Goal: Transaction & Acquisition: Purchase product/service

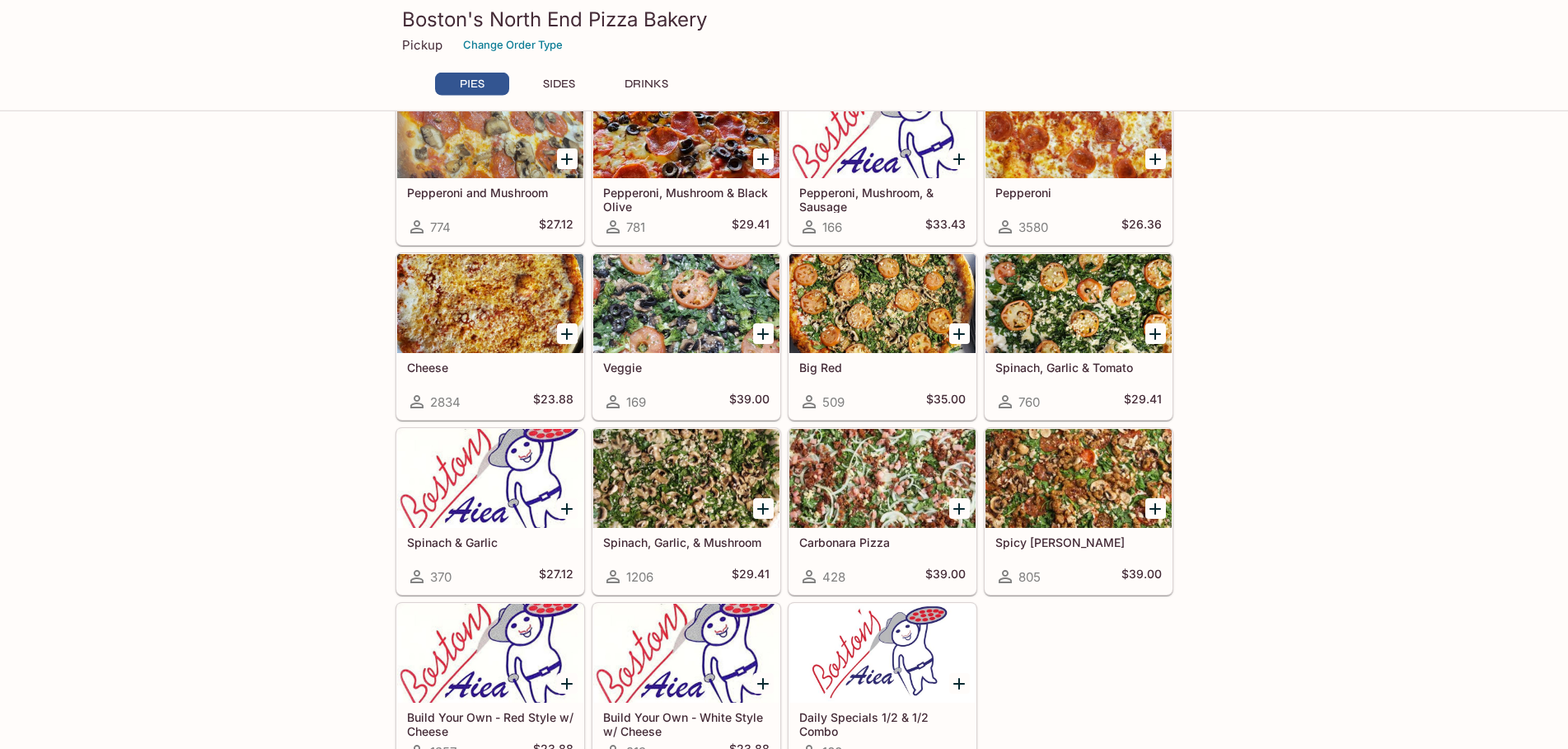
scroll to position [360, 0]
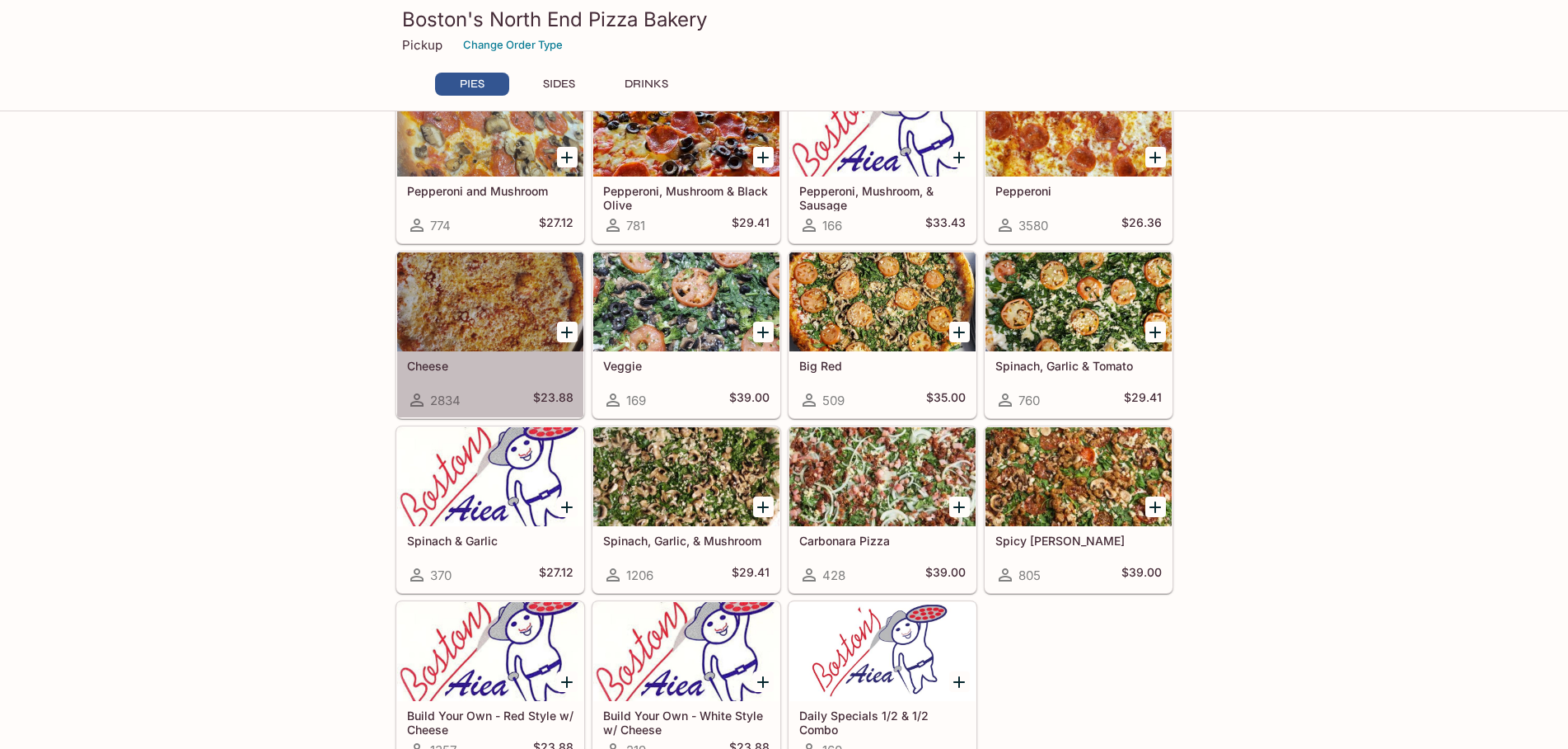
click at [520, 285] on div at bounding box center [490, 301] width 186 height 99
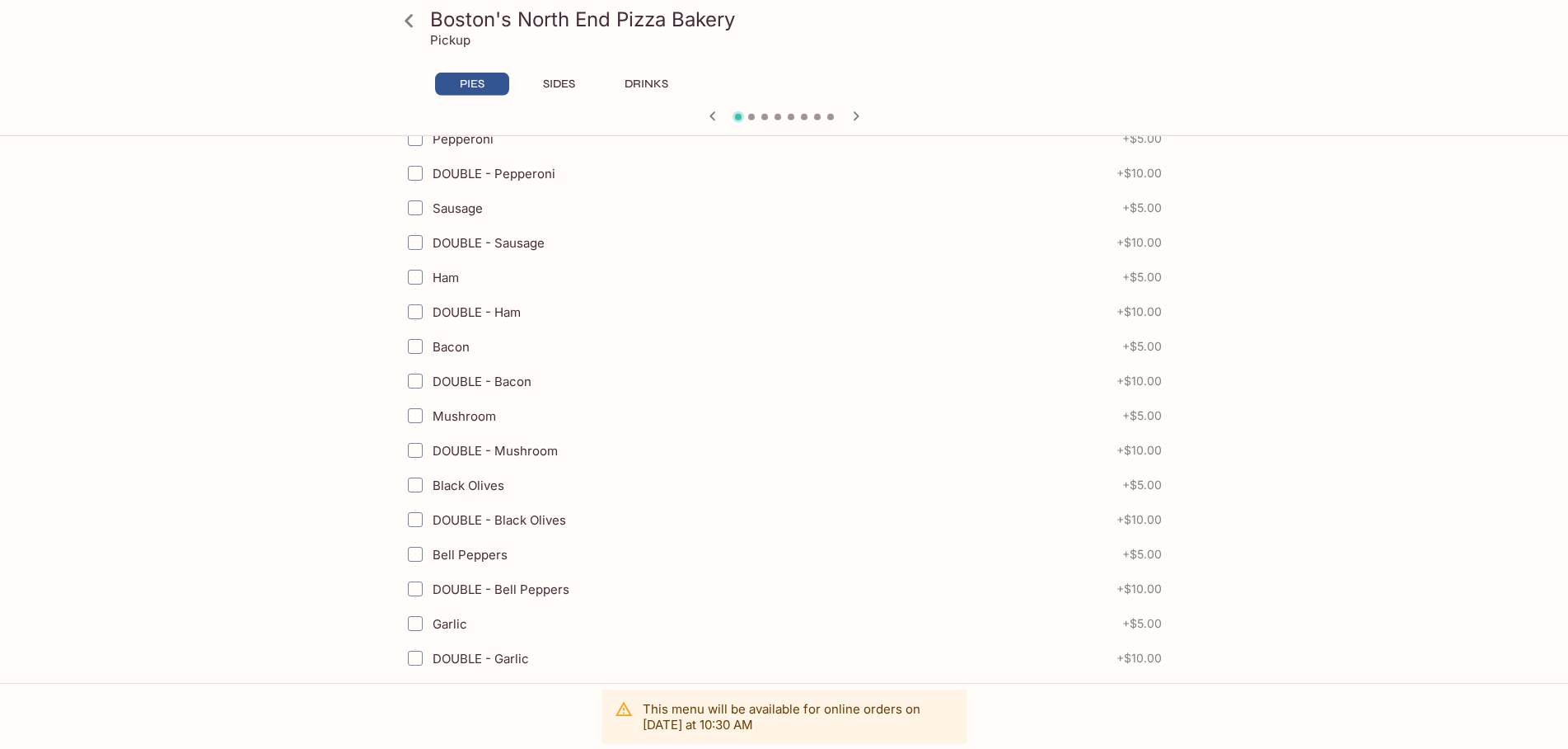
scroll to position [589, 0]
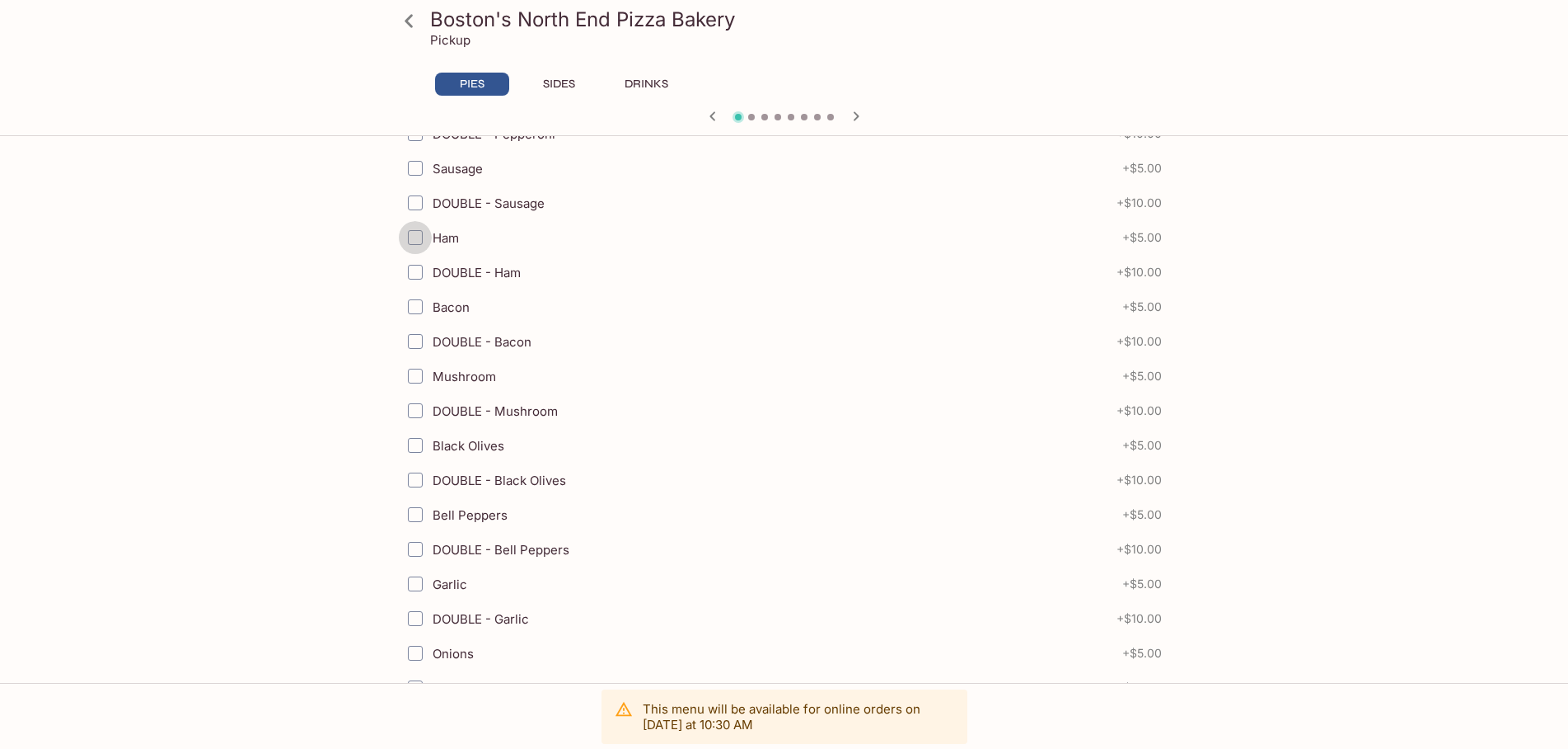
click at [416, 236] on input "Ham" at bounding box center [415, 237] width 33 height 33
checkbox input "true"
click at [416, 304] on input "Bacon" at bounding box center [414, 307] width 33 height 33
click at [418, 382] on input "Mushroom" at bounding box center [415, 376] width 33 height 33
click at [412, 371] on input "Mushroom" at bounding box center [415, 376] width 33 height 33
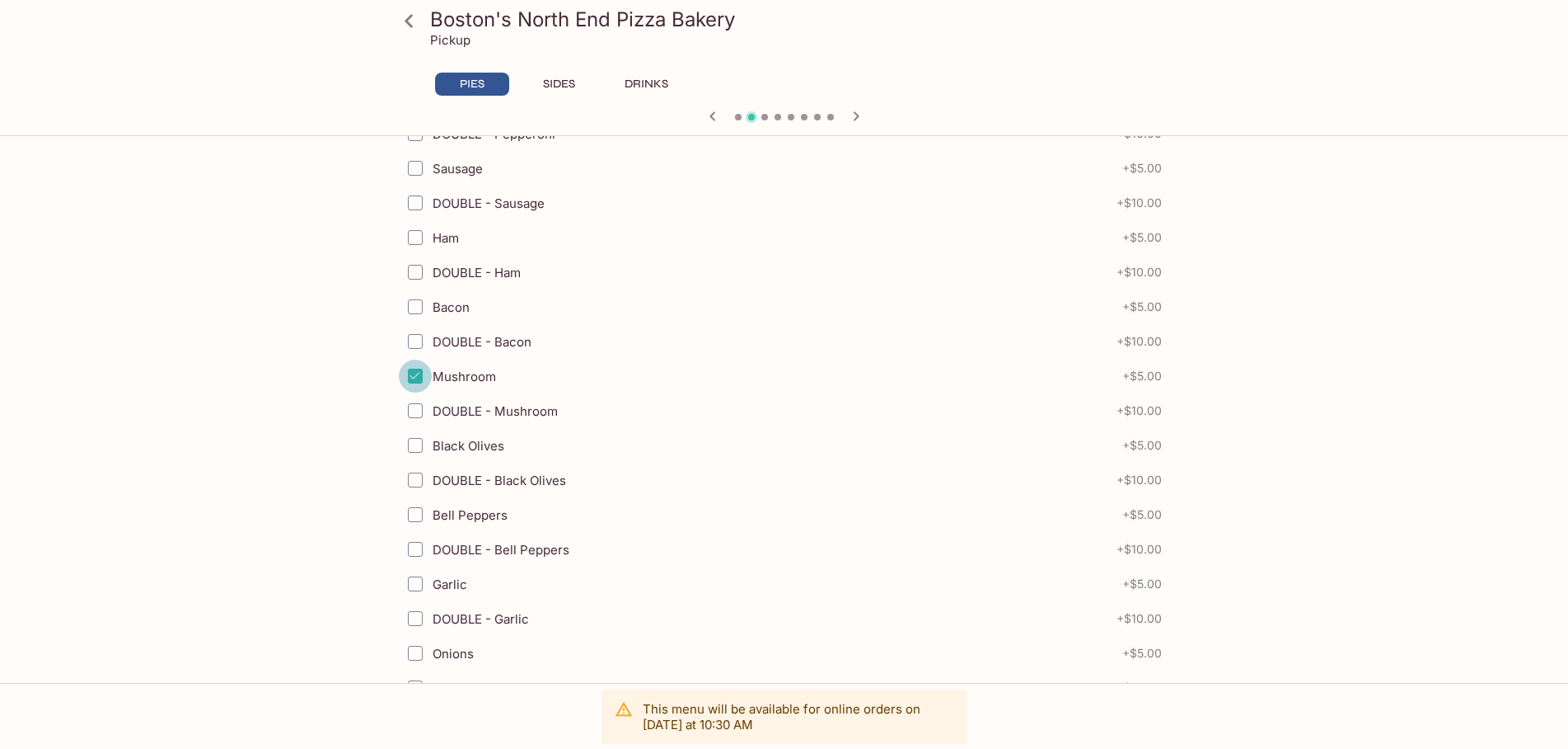
checkbox input "false"
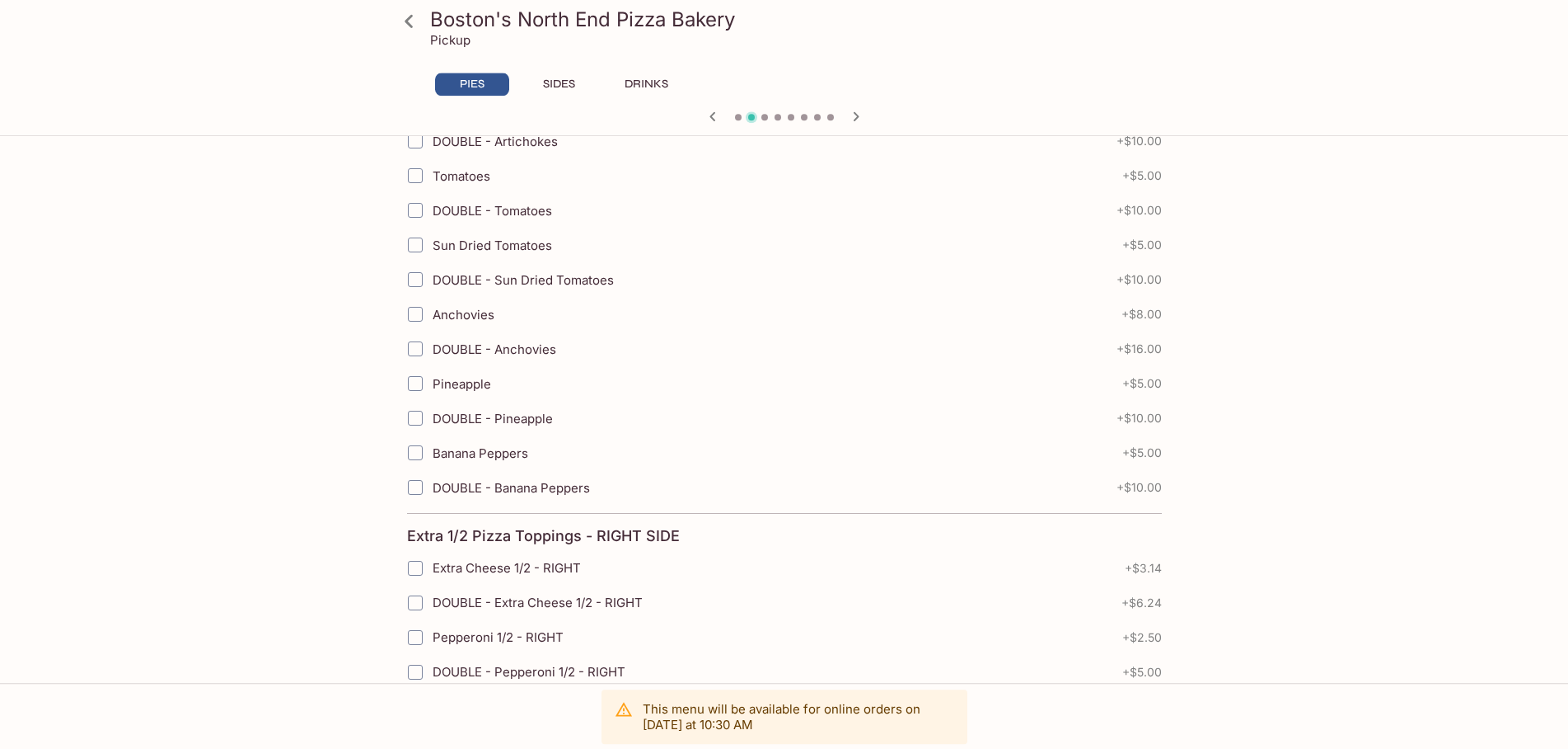
scroll to position [1430, 0]
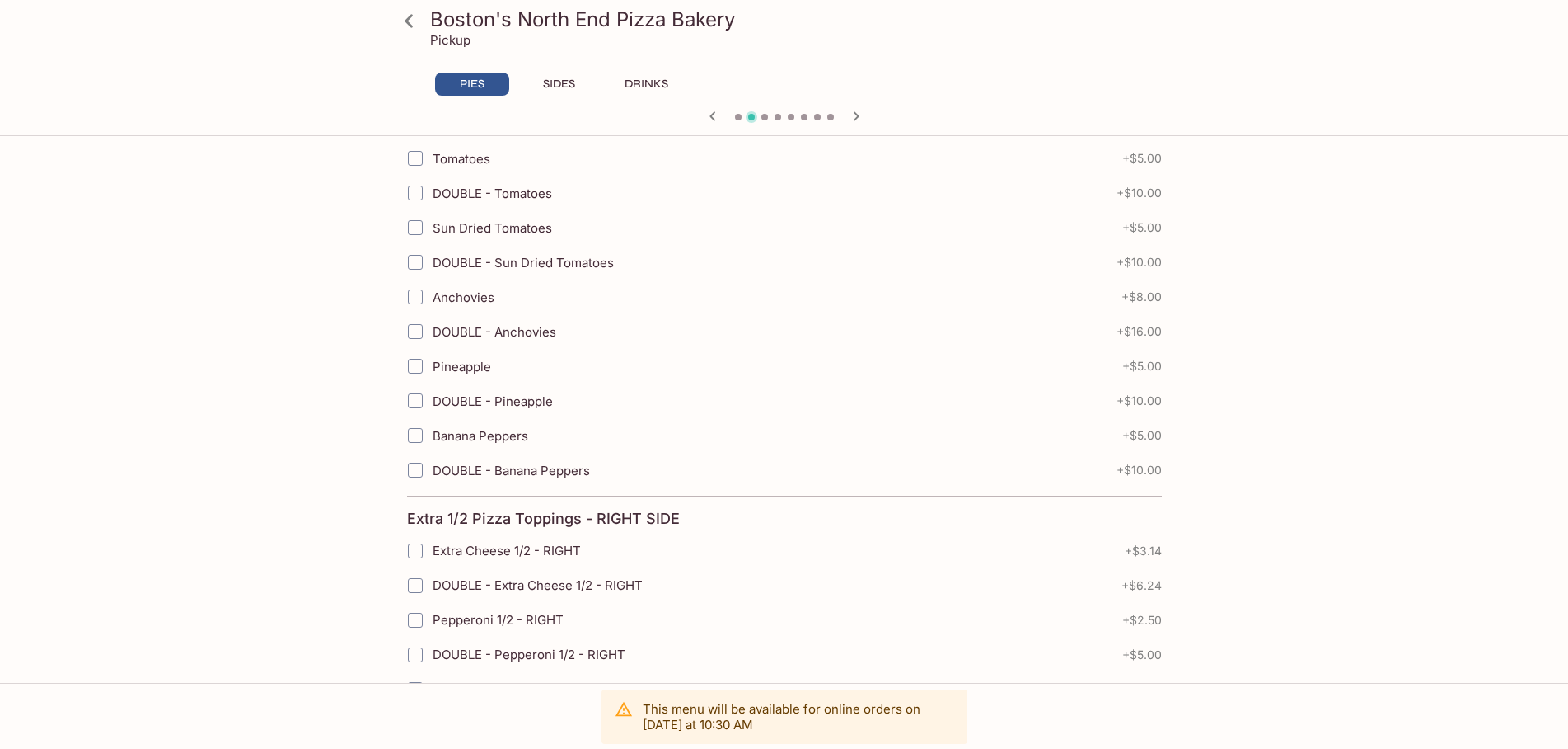
click at [421, 367] on input "Pineapple" at bounding box center [415, 365] width 33 height 33
checkbox input "true"
click at [415, 396] on input "DOUBLE - Pineapple" at bounding box center [415, 401] width 33 height 33
checkbox input "true"
click at [422, 369] on input "Pineapple" at bounding box center [415, 365] width 33 height 33
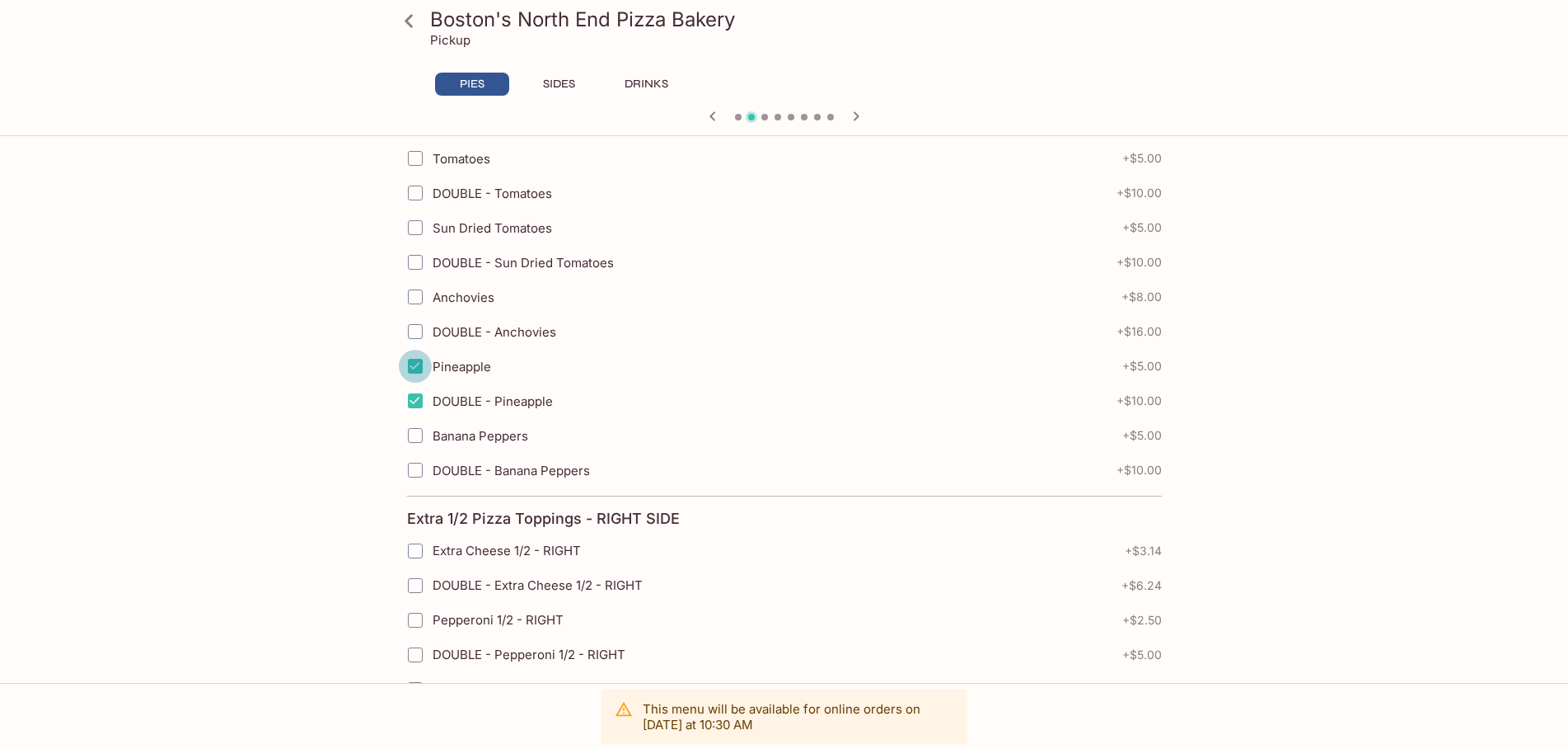
checkbox input "false"
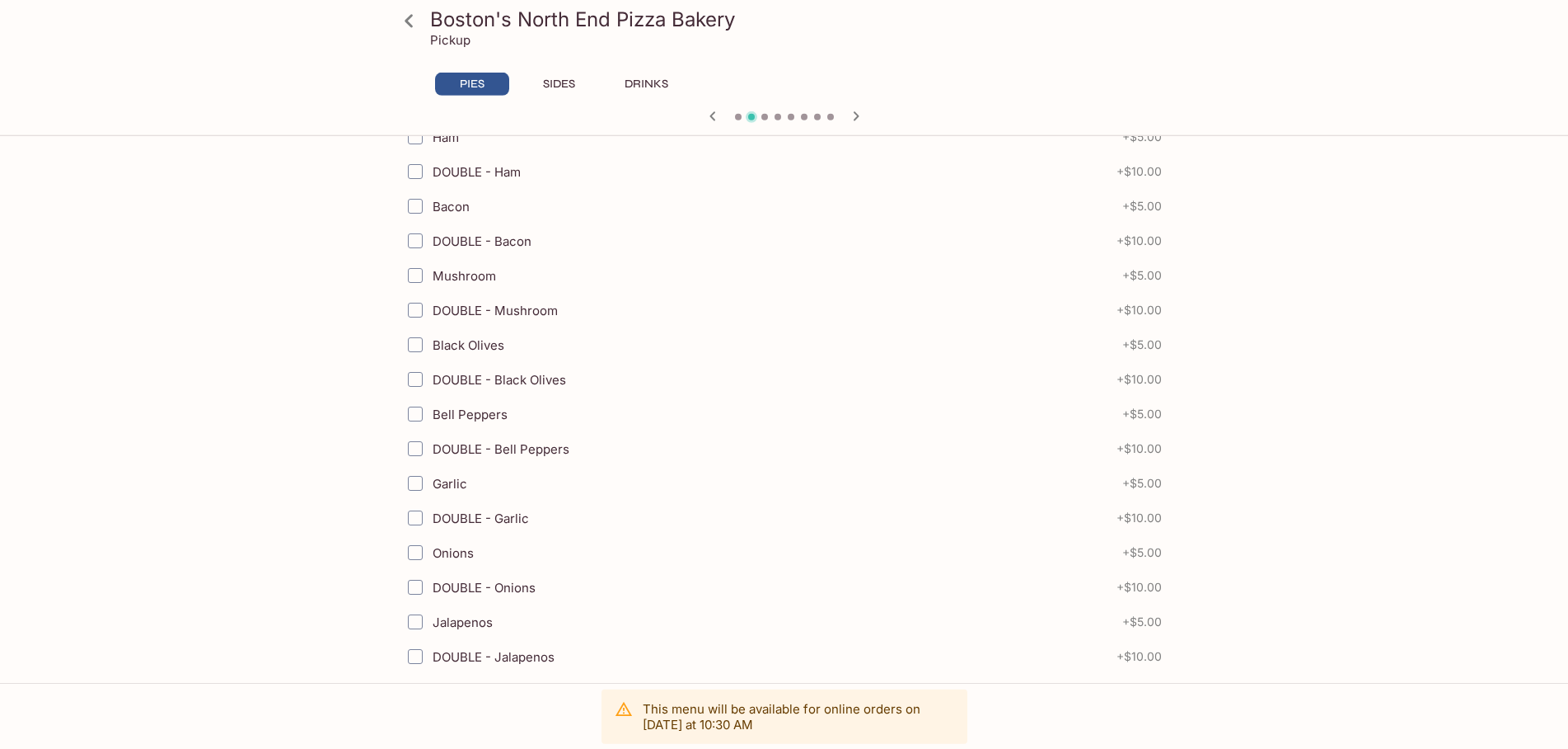
scroll to position [672, 0]
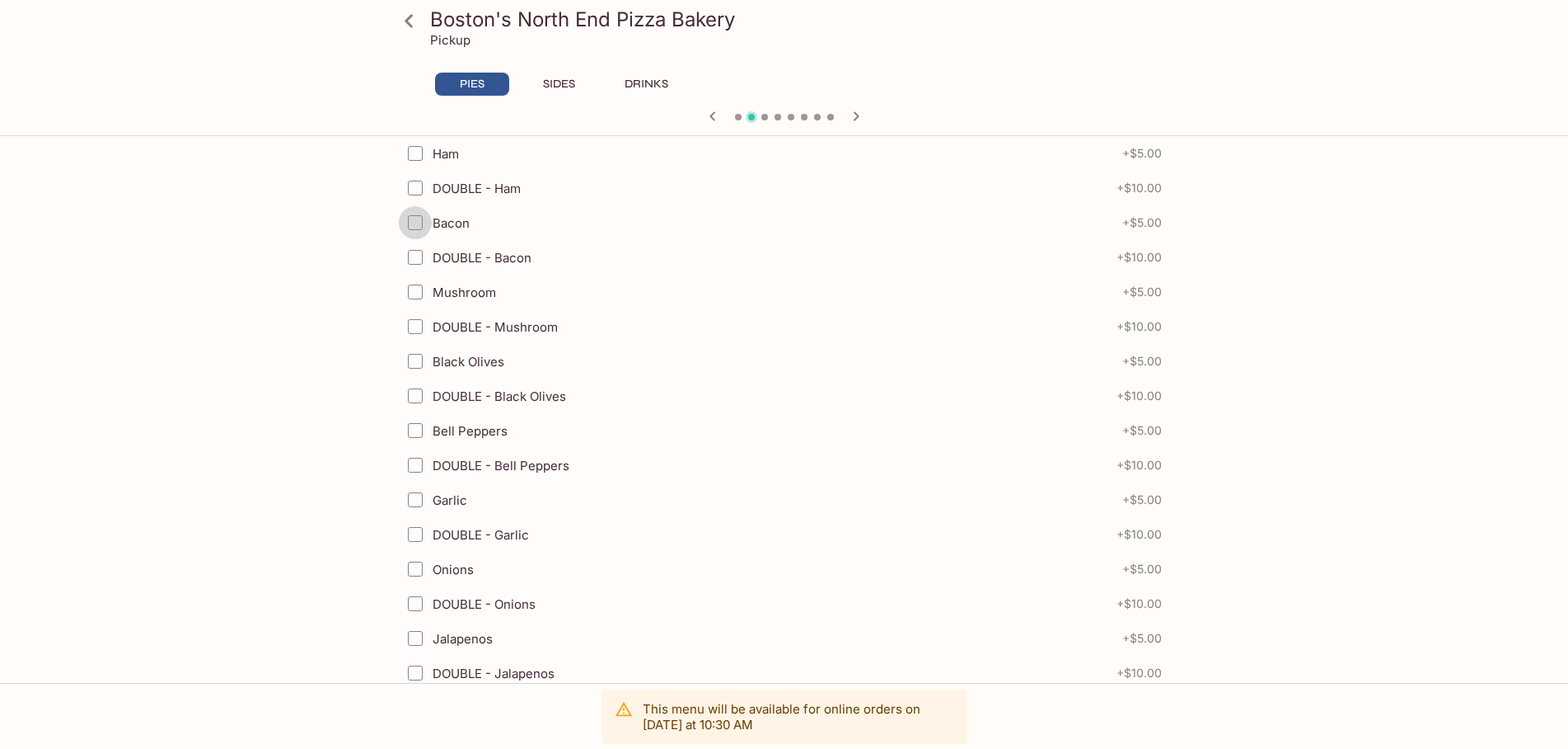
click at [420, 226] on input "Bacon" at bounding box center [415, 222] width 33 height 33
checkbox input "true"
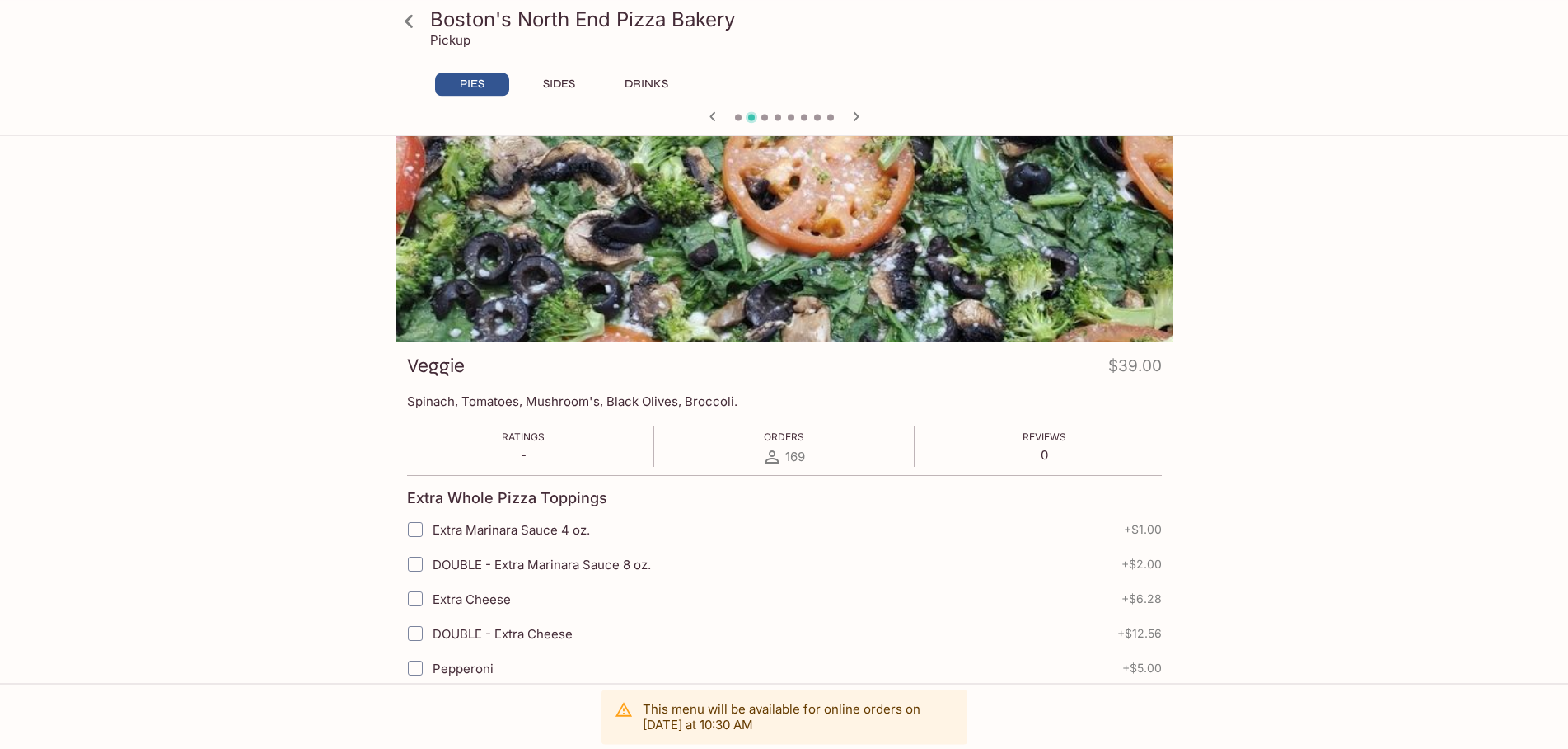
scroll to position [0, 0]
